Goal: Find specific page/section: Find specific page/section

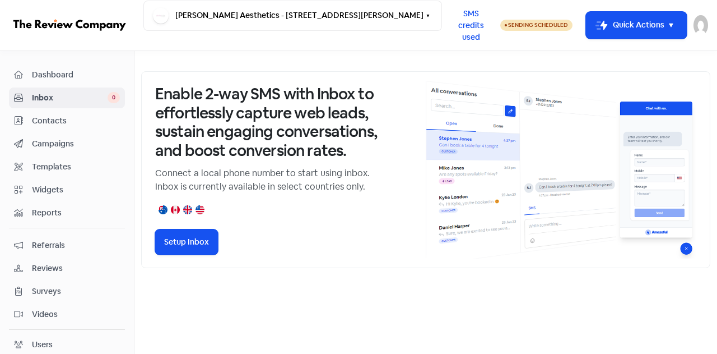
click at [55, 75] on span "Dashboard" at bounding box center [76, 75] width 88 height 12
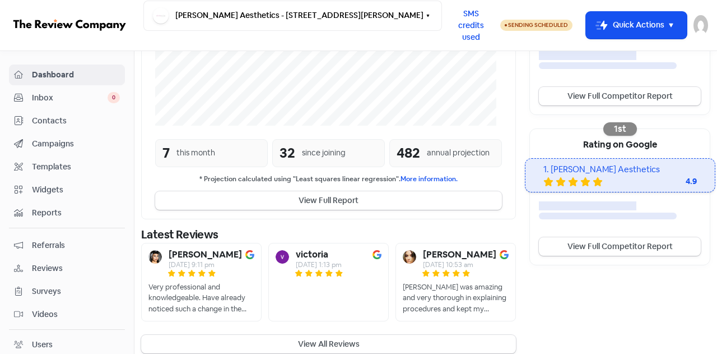
scroll to position [296, 0]
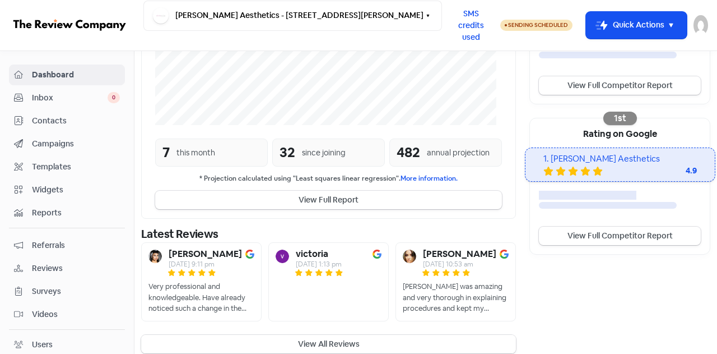
click at [331, 335] on button "View All Reviews" at bounding box center [328, 344] width 375 height 18
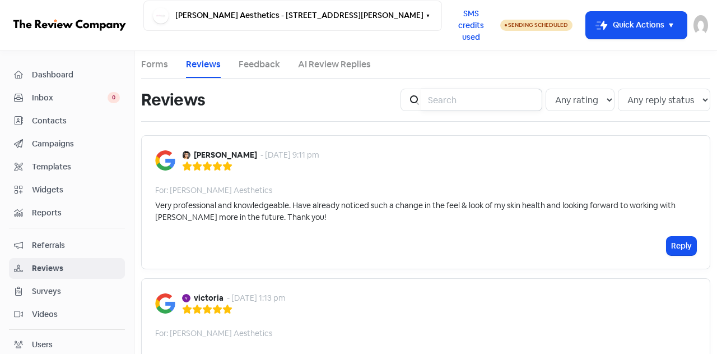
click at [437, 101] on input "search" at bounding box center [481, 100] width 121 height 22
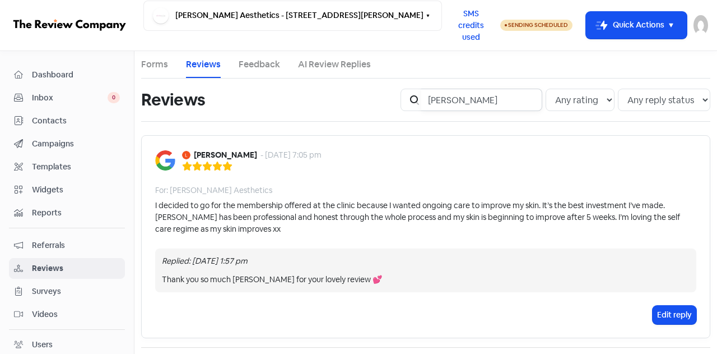
type input "[PERSON_NAME]"
click at [54, 122] on span "Contacts" at bounding box center [76, 121] width 88 height 12
